Goal: Transaction & Acquisition: Download file/media

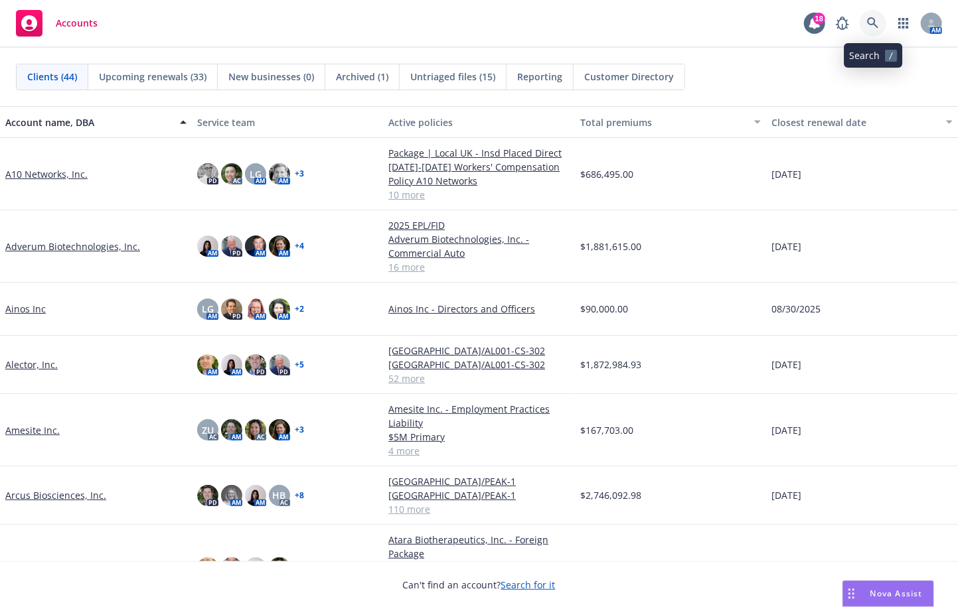
click at [872, 22] on icon at bounding box center [873, 23] width 12 height 12
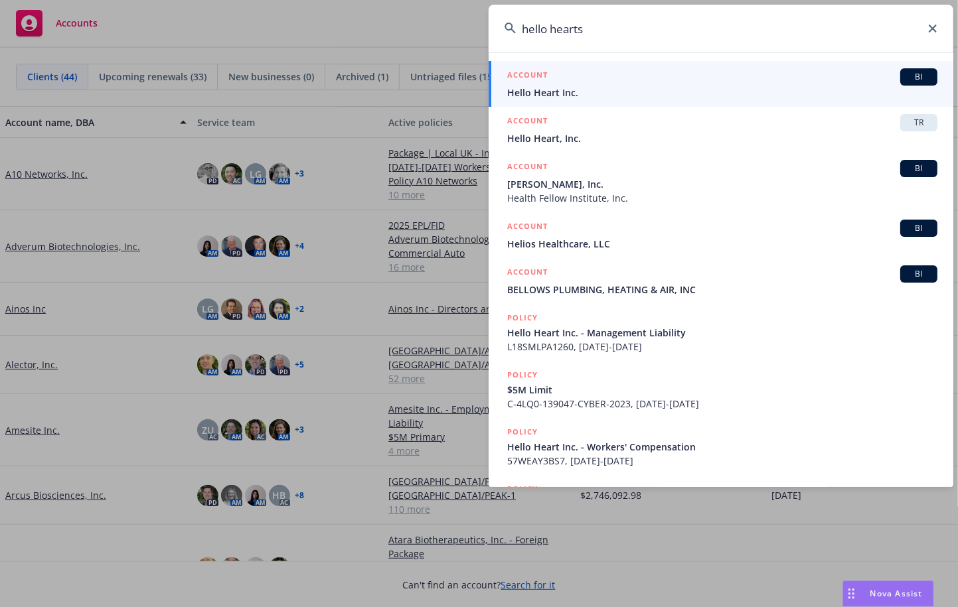
type input "hello hearts"
click at [547, 84] on h5 "ACCOUNT" at bounding box center [527, 76] width 40 height 16
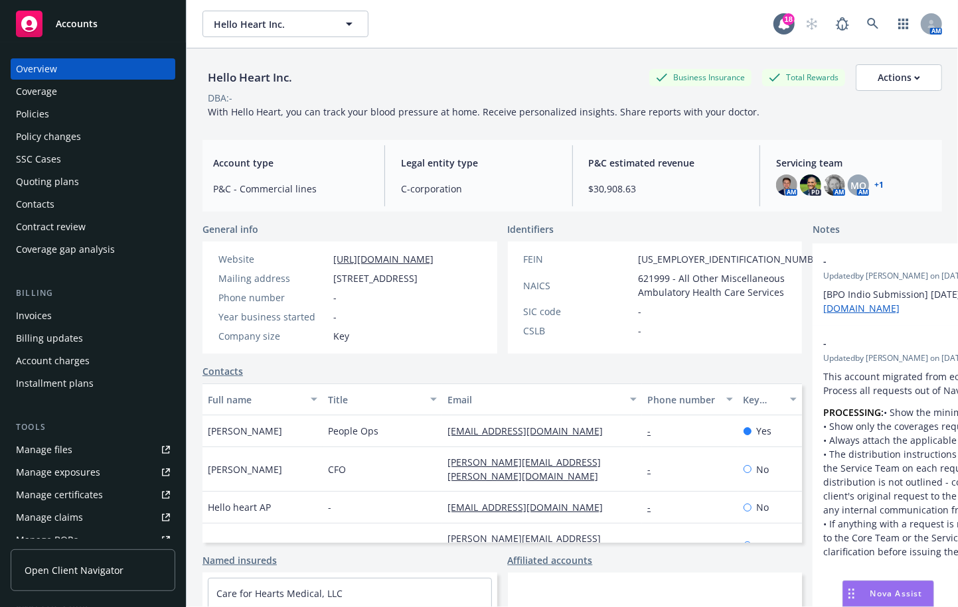
click at [27, 116] on div "Policies" at bounding box center [32, 114] width 33 height 21
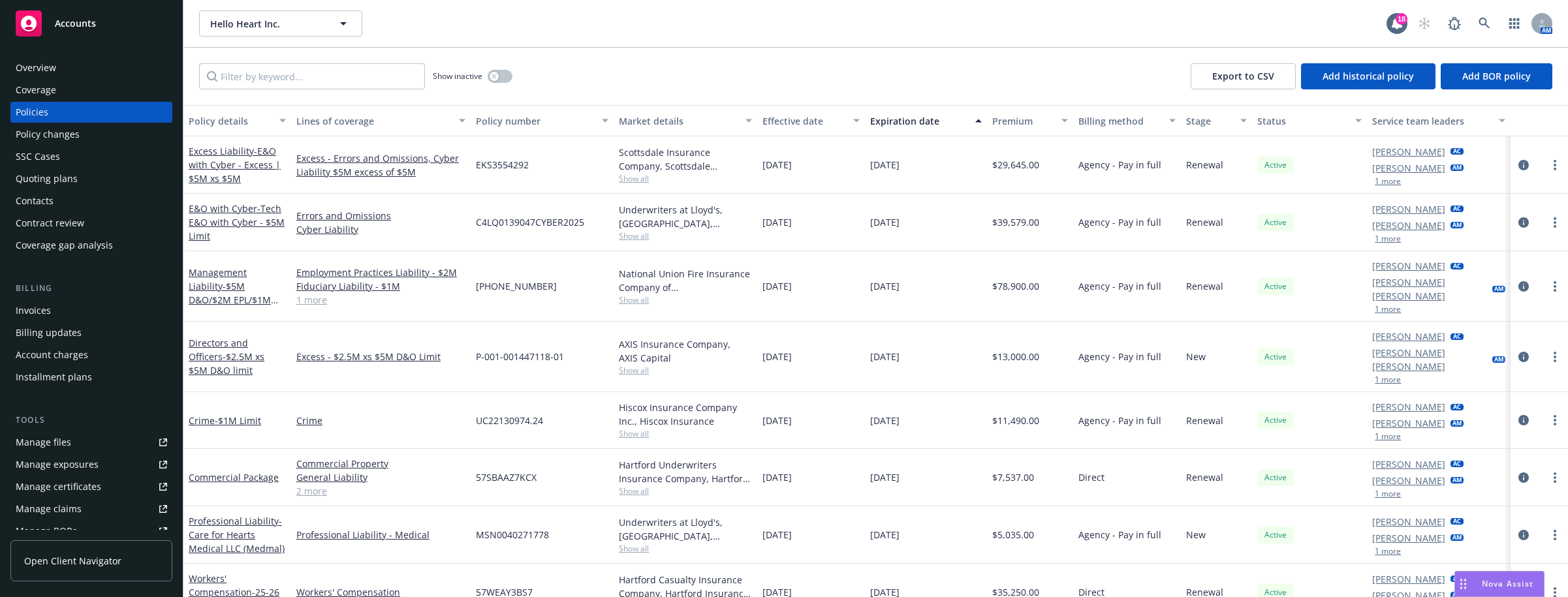
click at [312, 294] on link "1 more" at bounding box center [380, 300] width 169 height 14
click at [423, 321] on div "Employment Practices Liability - $2M Fiduciary Liability - $1M Directors and Of…" at bounding box center [380, 287] width 180 height 71
click at [405, 375] on div "Excess - $2.5M xs $5M D&O Limit" at bounding box center [380, 358] width 180 height 71
click at [407, 393] on div "Crime" at bounding box center [380, 422] width 180 height 57
click at [410, 377] on div "Excess - $2.5M xs $5M D&O Limit" at bounding box center [380, 358] width 180 height 71
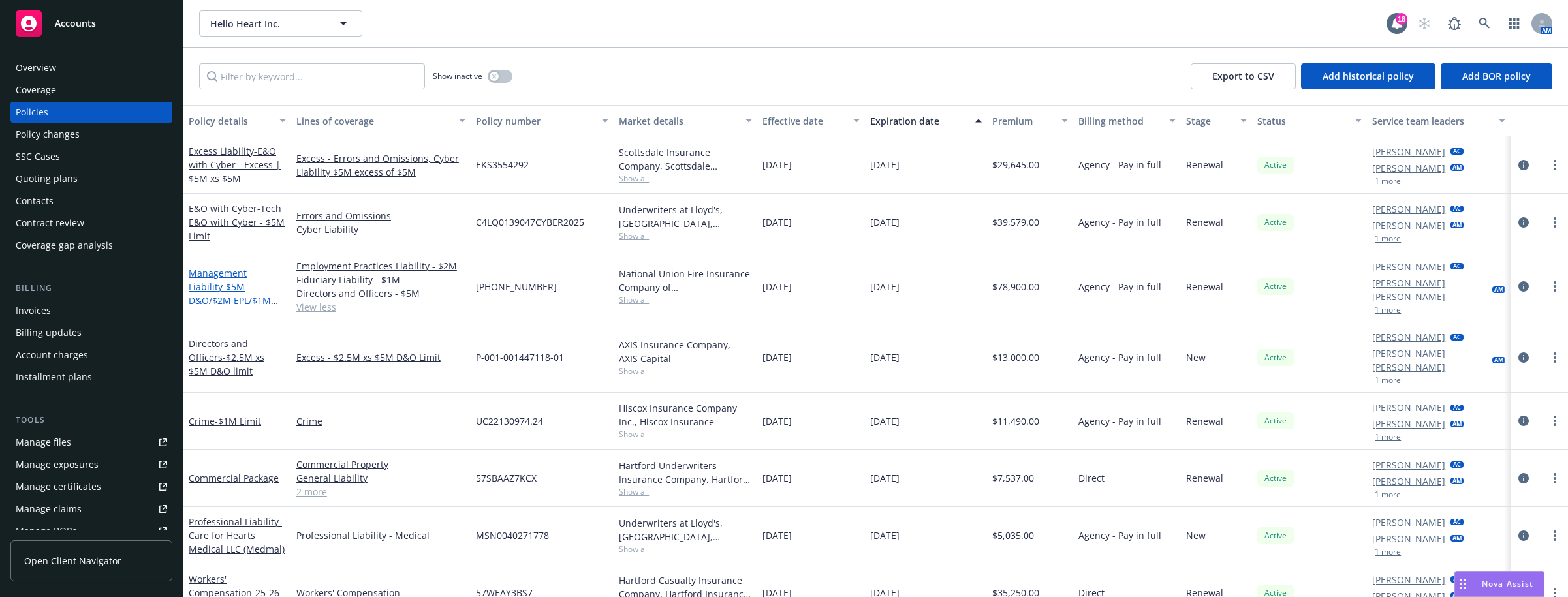
click at [234, 293] on span "- $5M D&O/$2M EPL/$1M FID" at bounding box center [233, 300] width 89 height 39
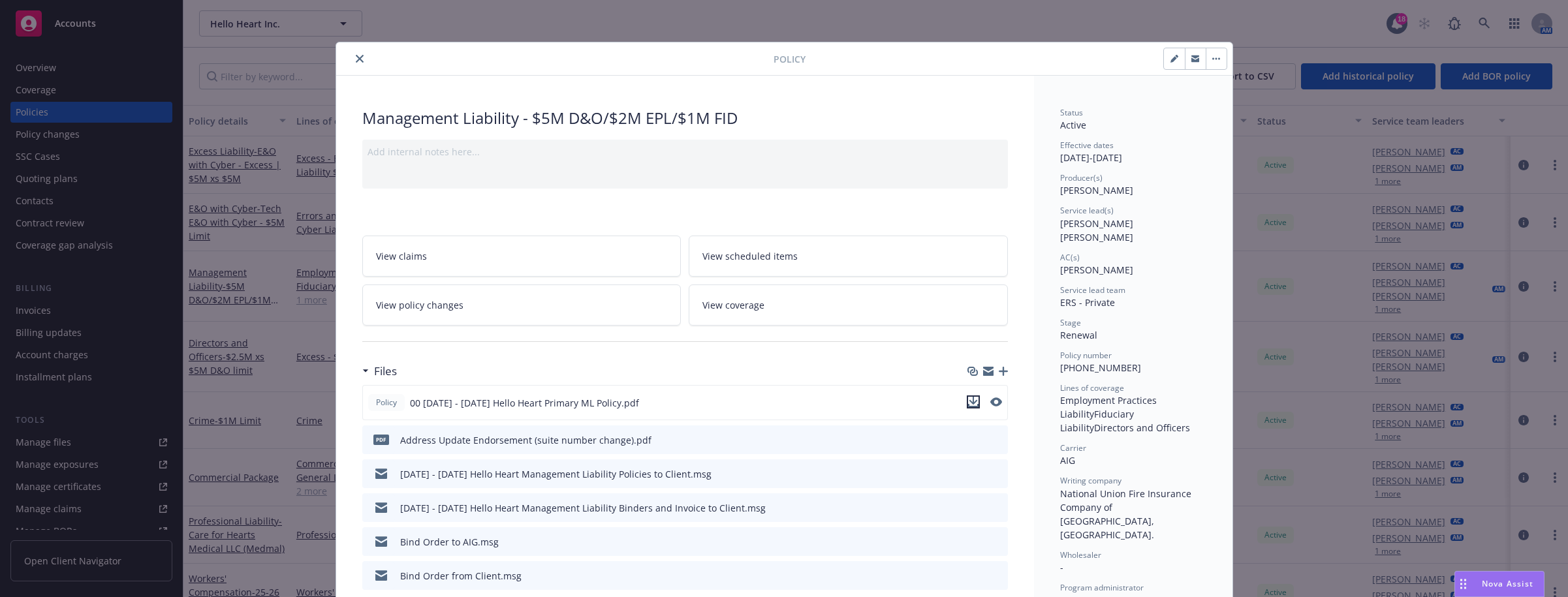
click at [941, 397] on icon "download file" at bounding box center [972, 402] width 11 height 11
click at [242, 372] on div "Policy Management Liability - $5M D&O/$2M EPL/$1M FID Add internal notes here..…" at bounding box center [784, 298] width 1568 height 597
click at [356, 57] on icon "close" at bounding box center [360, 59] width 8 height 8
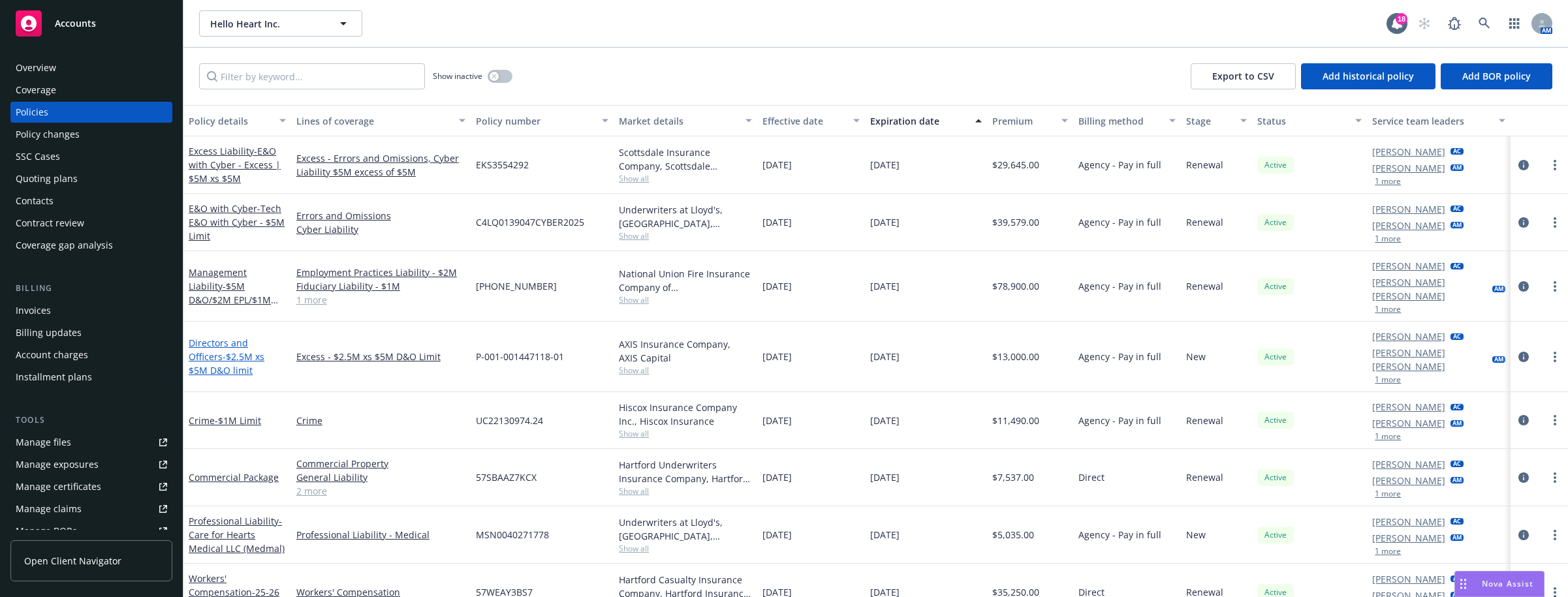
click at [256, 350] on span "- $2.5M xs $5M D&O limit" at bounding box center [226, 363] width 76 height 27
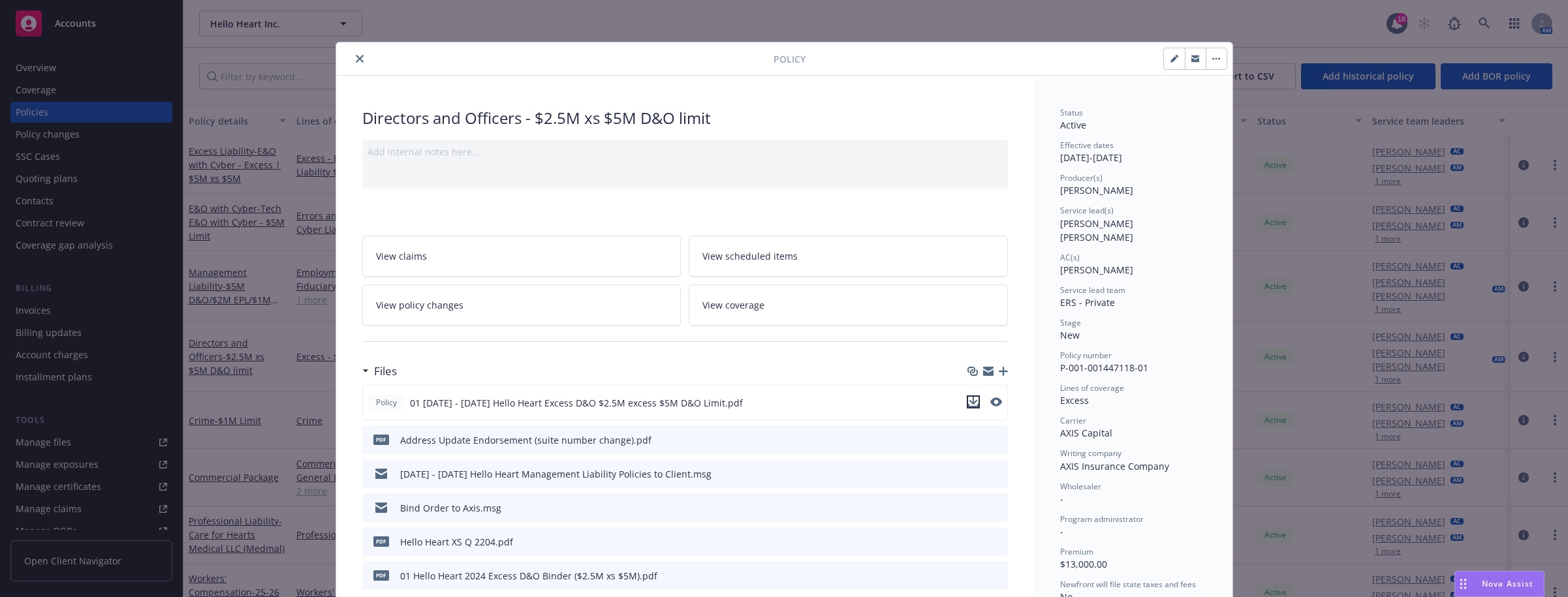
click at [941, 400] on icon "download file" at bounding box center [972, 402] width 11 height 11
